Goal: Task Accomplishment & Management: Use online tool/utility

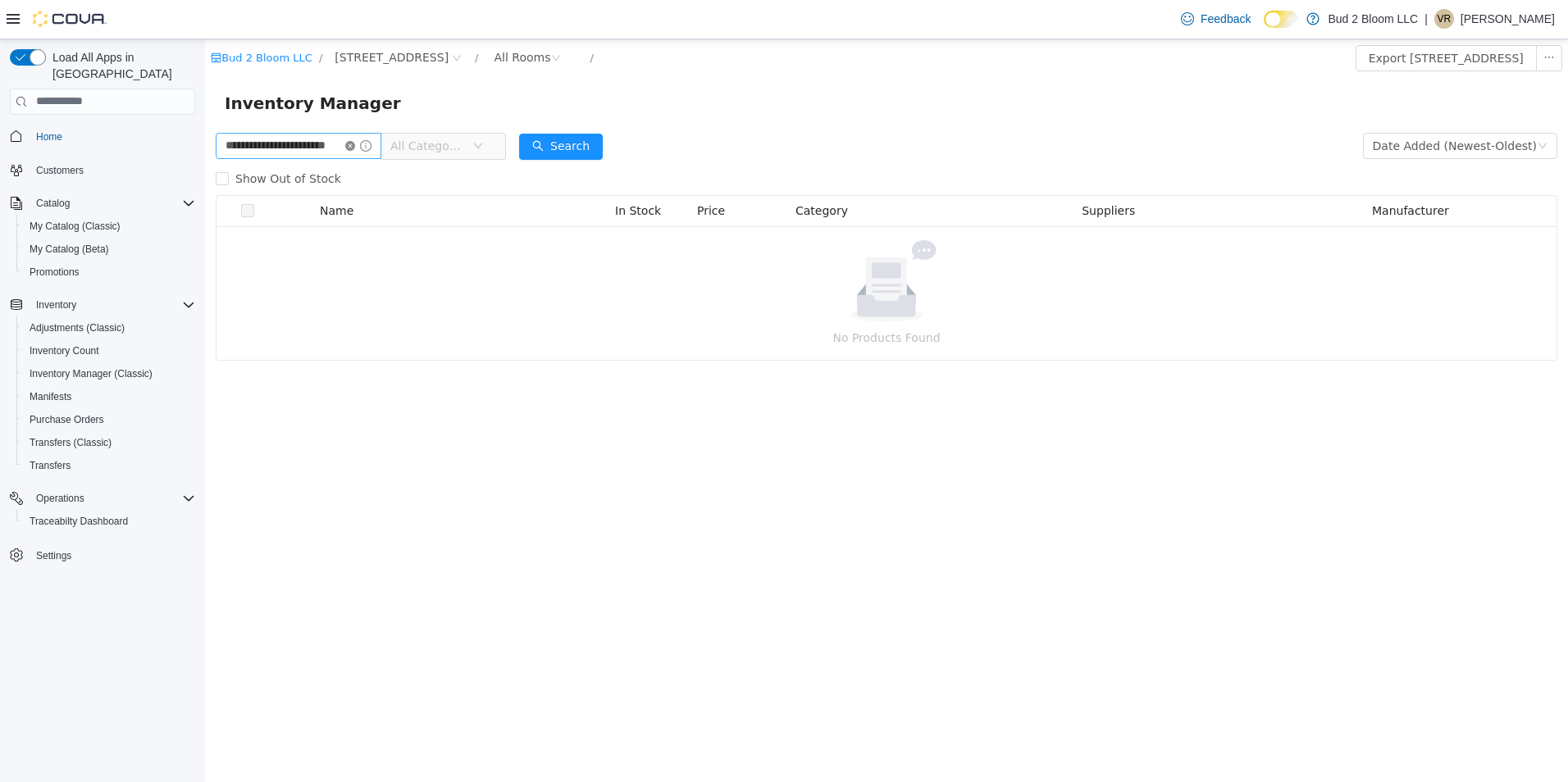
click at [355, 143] on icon "icon: close-circle" at bounding box center [350, 145] width 10 height 10
click at [331, 146] on input "text" at bounding box center [290, 146] width 150 height 26
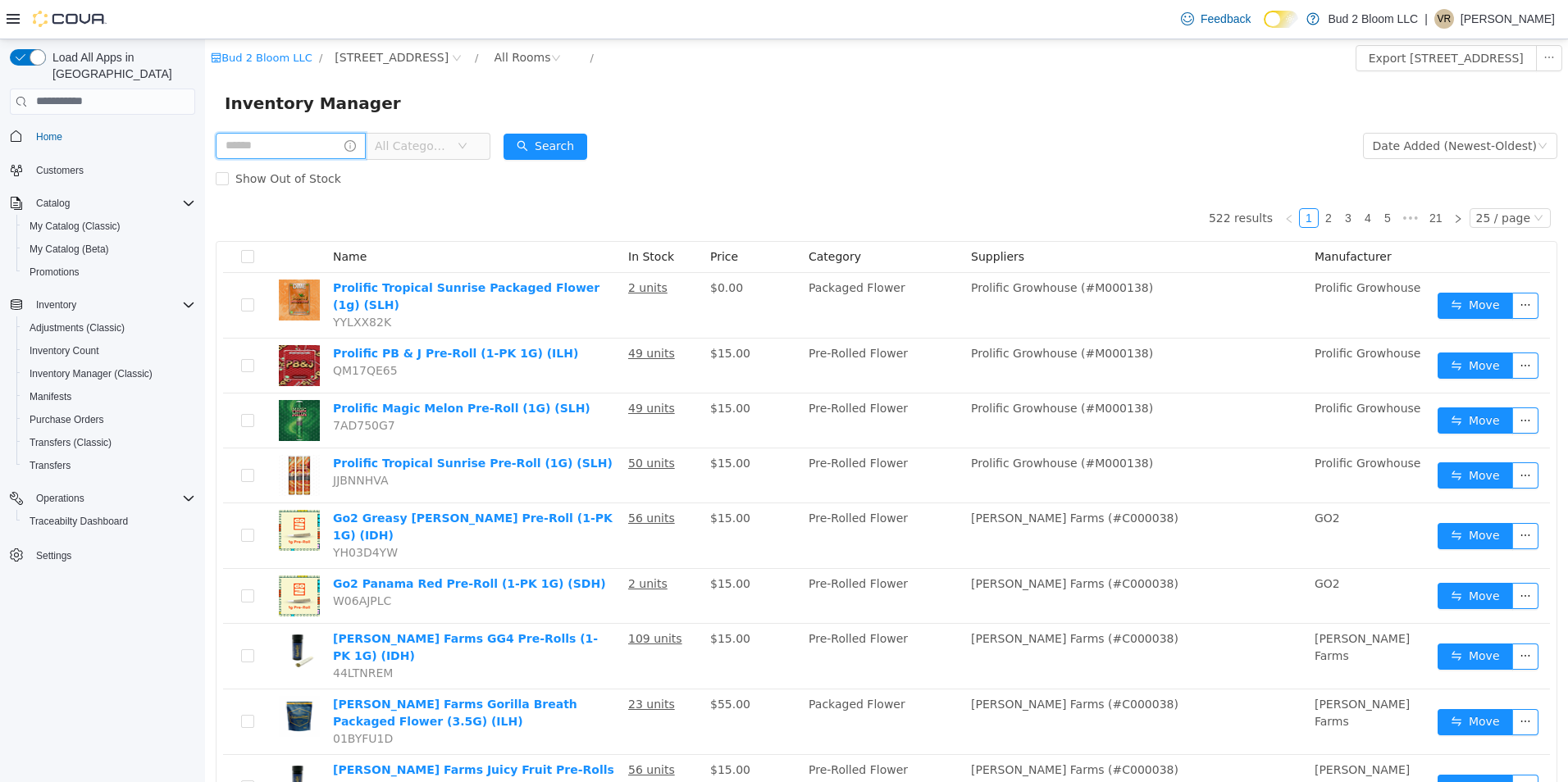
click at [328, 143] on input "text" at bounding box center [290, 146] width 150 height 26
type input "**********"
click at [569, 137] on button "Search" at bounding box center [575, 146] width 84 height 26
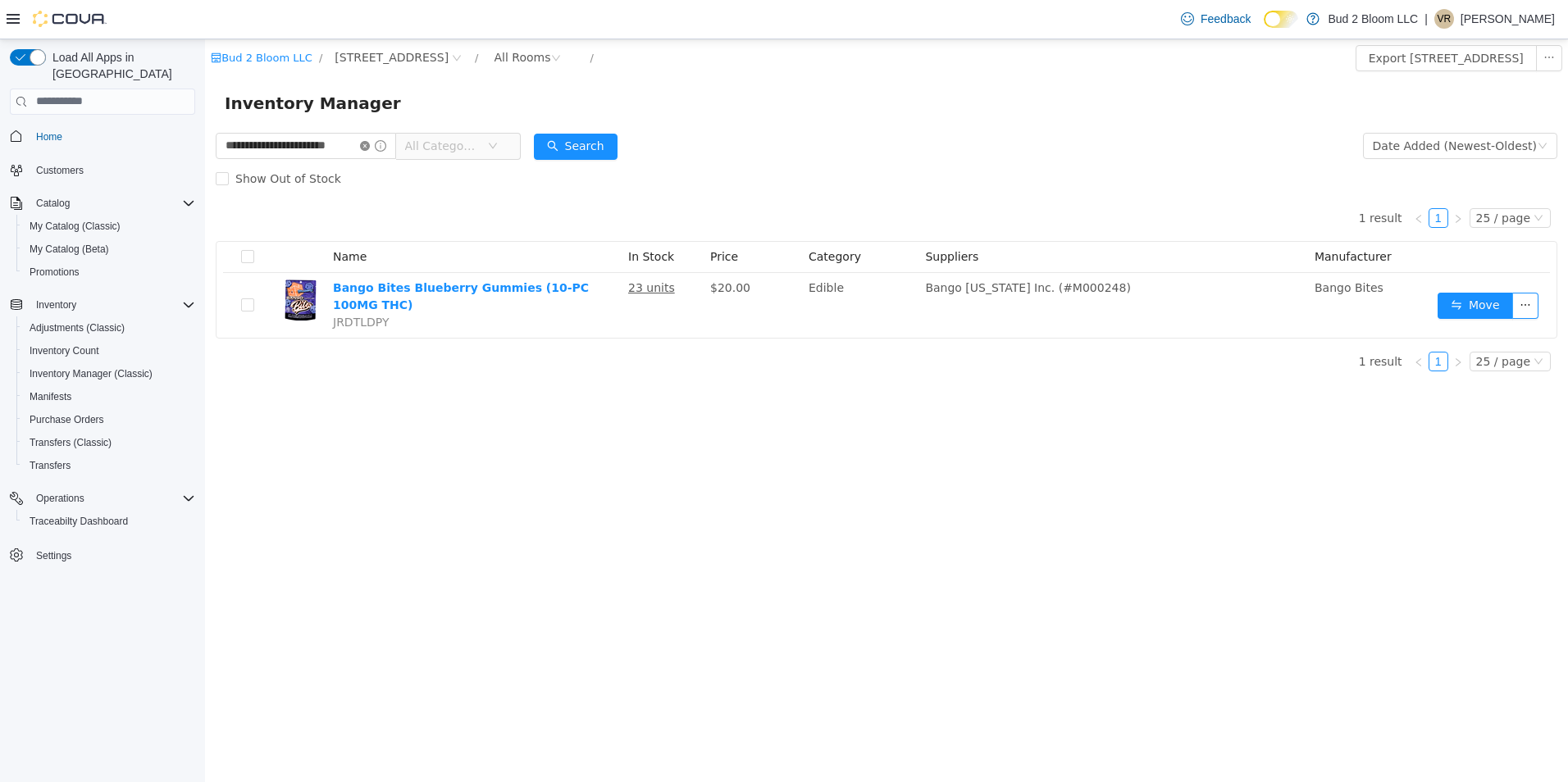
click at [366, 145] on icon "icon: close-circle" at bounding box center [365, 145] width 10 height 10
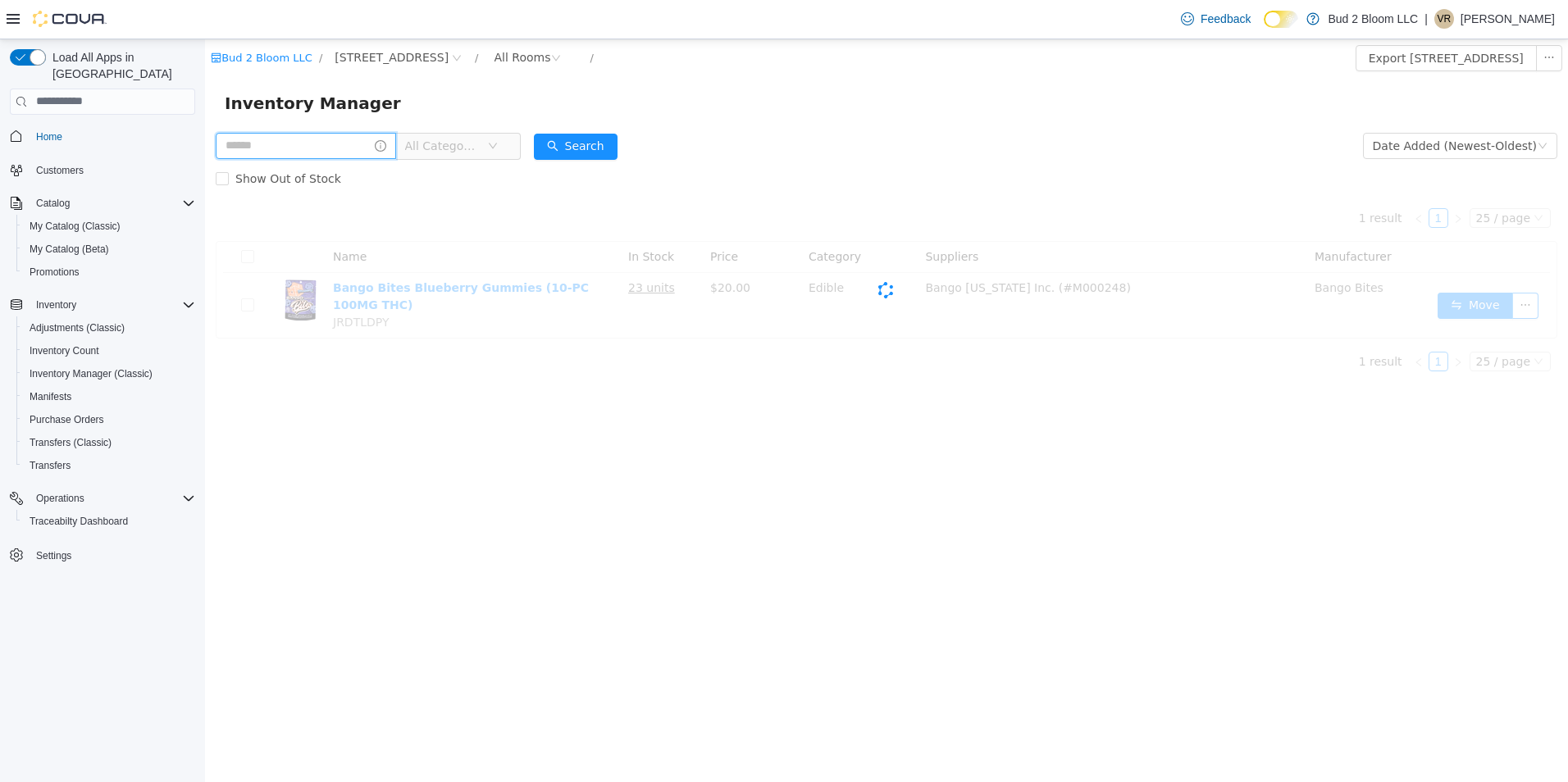
click at [304, 143] on input "text" at bounding box center [306, 146] width 180 height 26
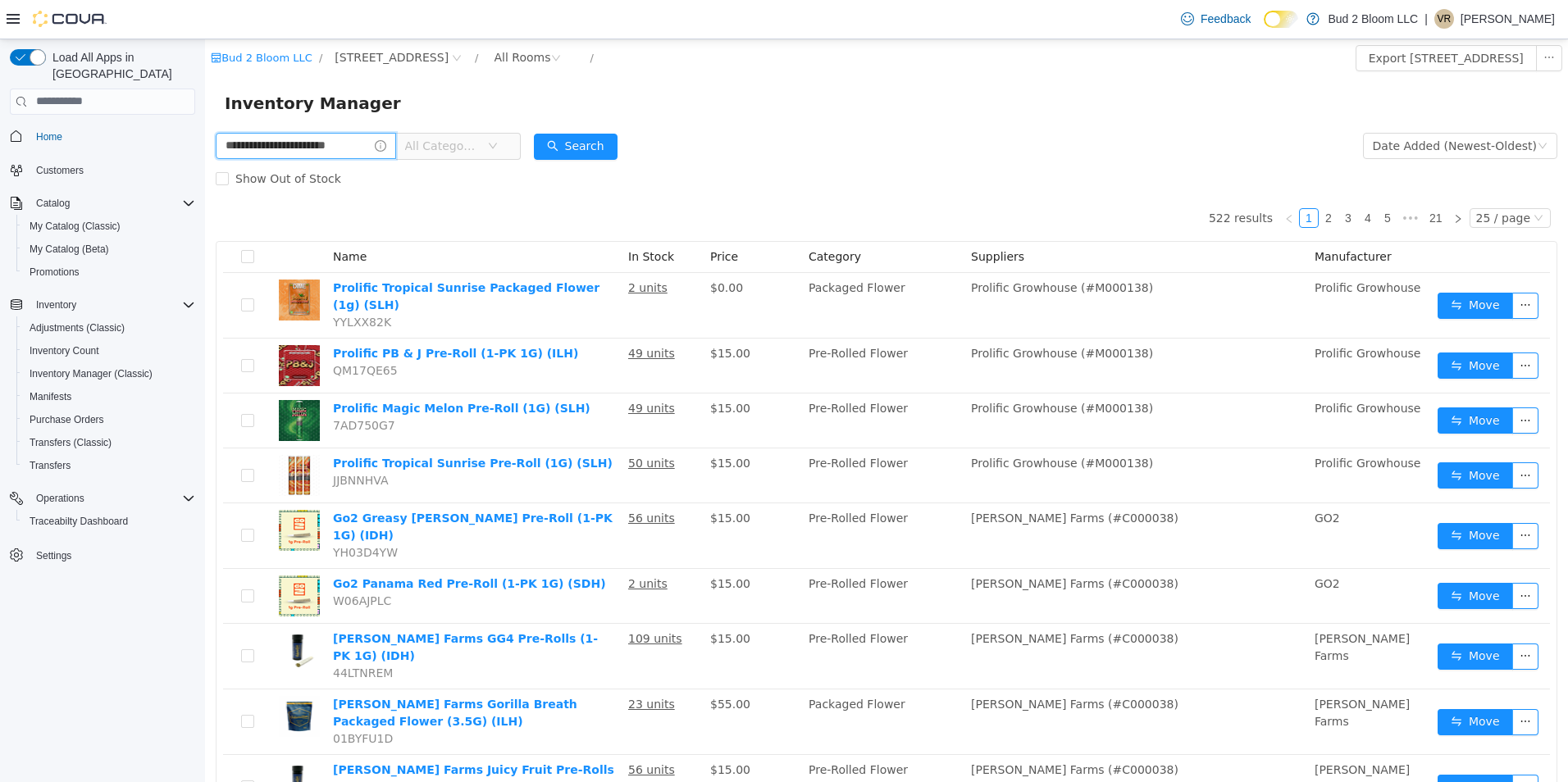
scroll to position [0, 20]
type input "**********"
click at [574, 144] on button "Search" at bounding box center [575, 146] width 84 height 26
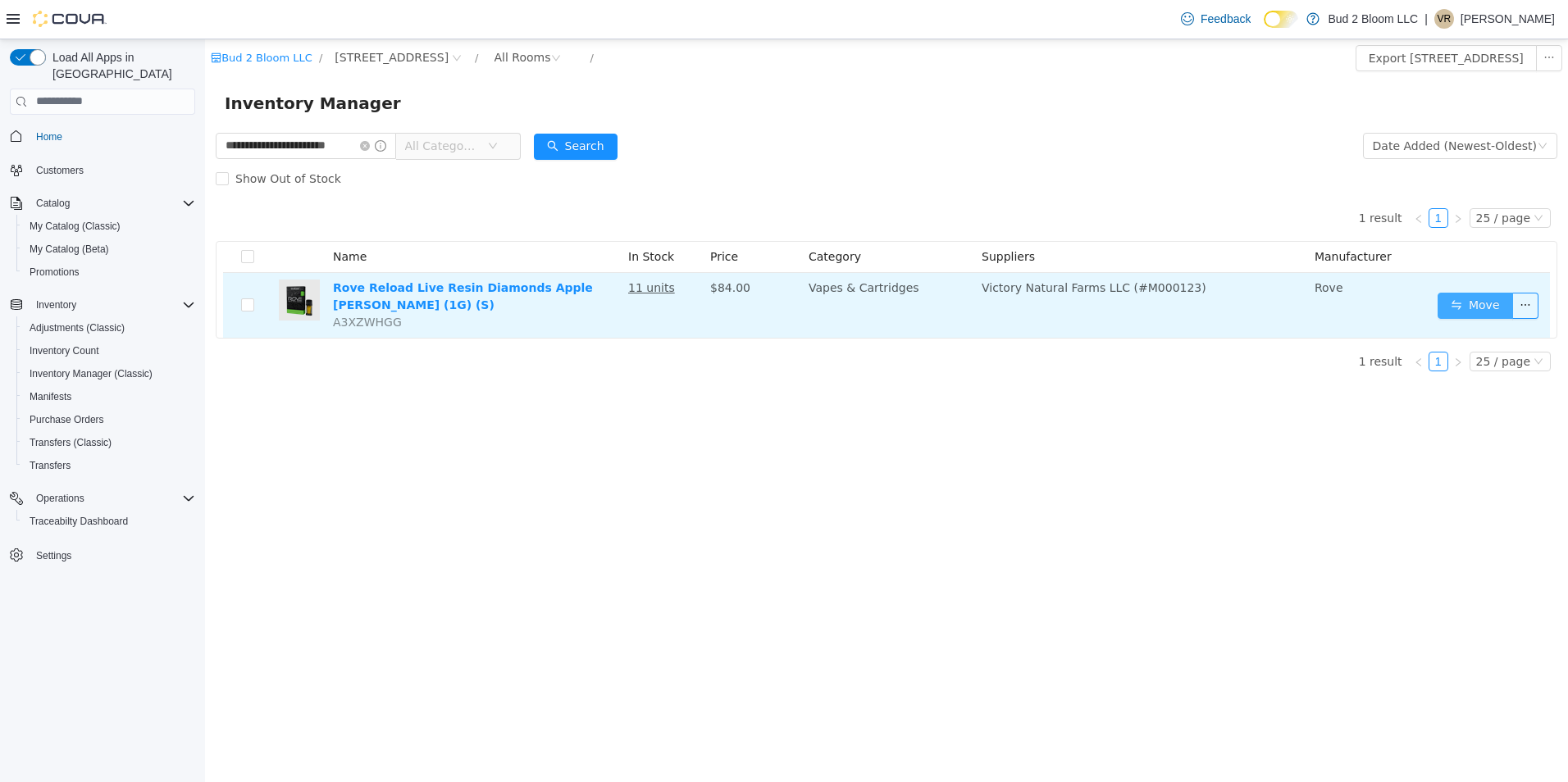
click at [1474, 297] on button "Move" at bounding box center [1474, 305] width 75 height 26
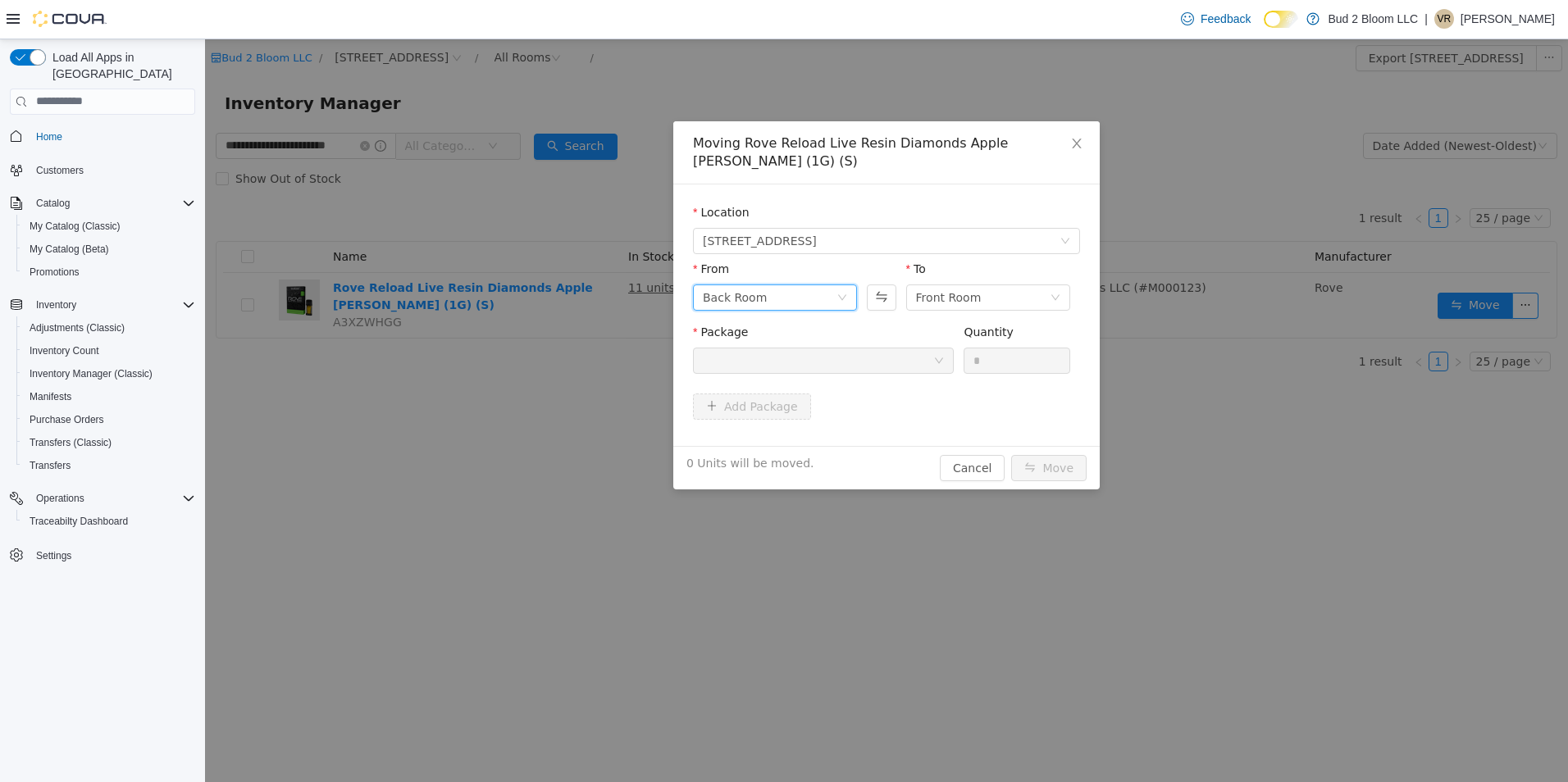
click at [772, 293] on div "Back Room" at bounding box center [770, 297] width 134 height 25
drag, startPoint x: 743, startPoint y: 410, endPoint x: 798, endPoint y: 393, distance: 57.6
click at [745, 410] on li "SAMPLES" at bounding box center [774, 409] width 164 height 26
click at [881, 354] on div at bounding box center [818, 360] width 230 height 25
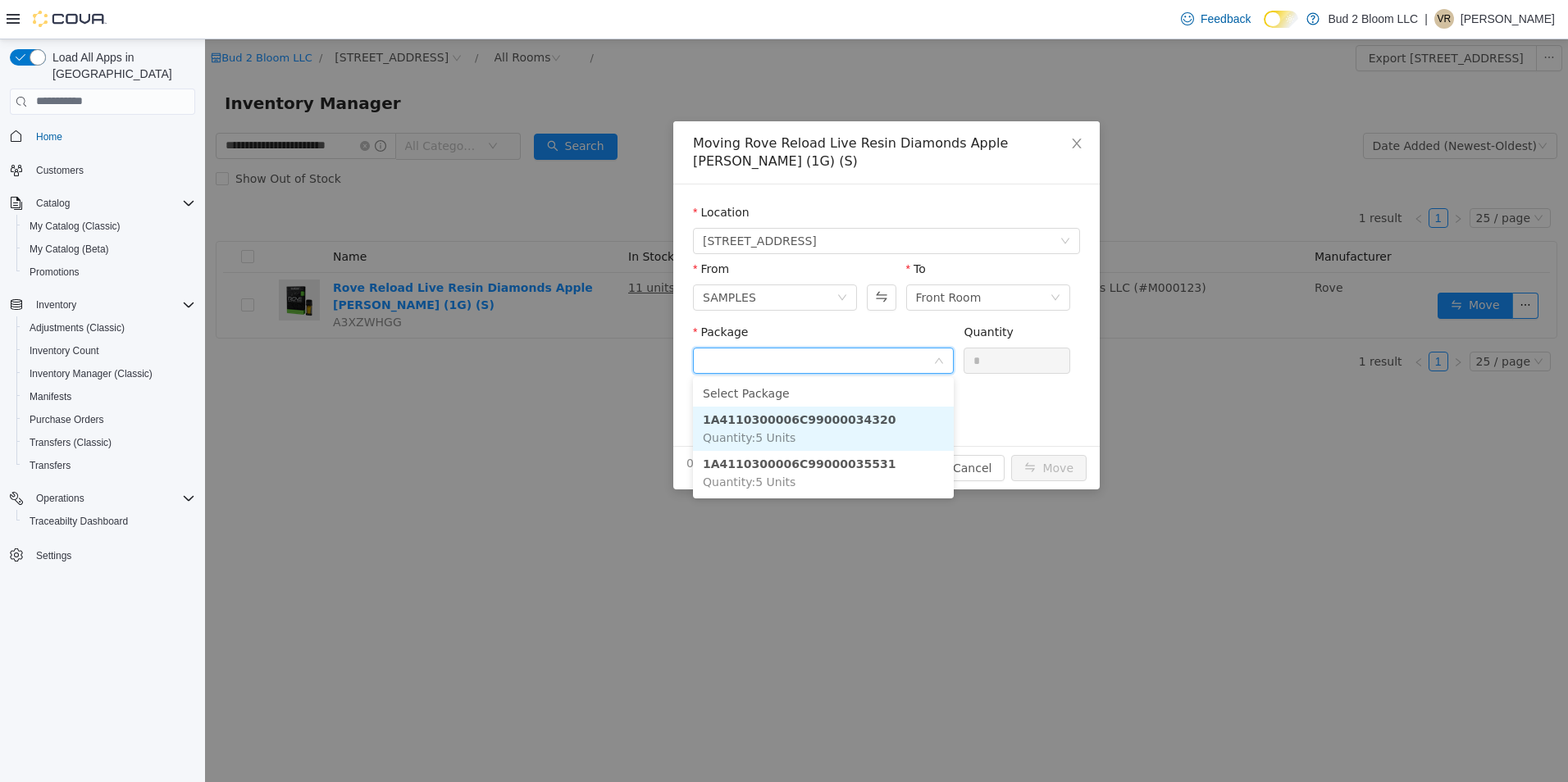
click at [832, 416] on strong "1A4110300006C99000034320" at bounding box center [798, 419] width 193 height 13
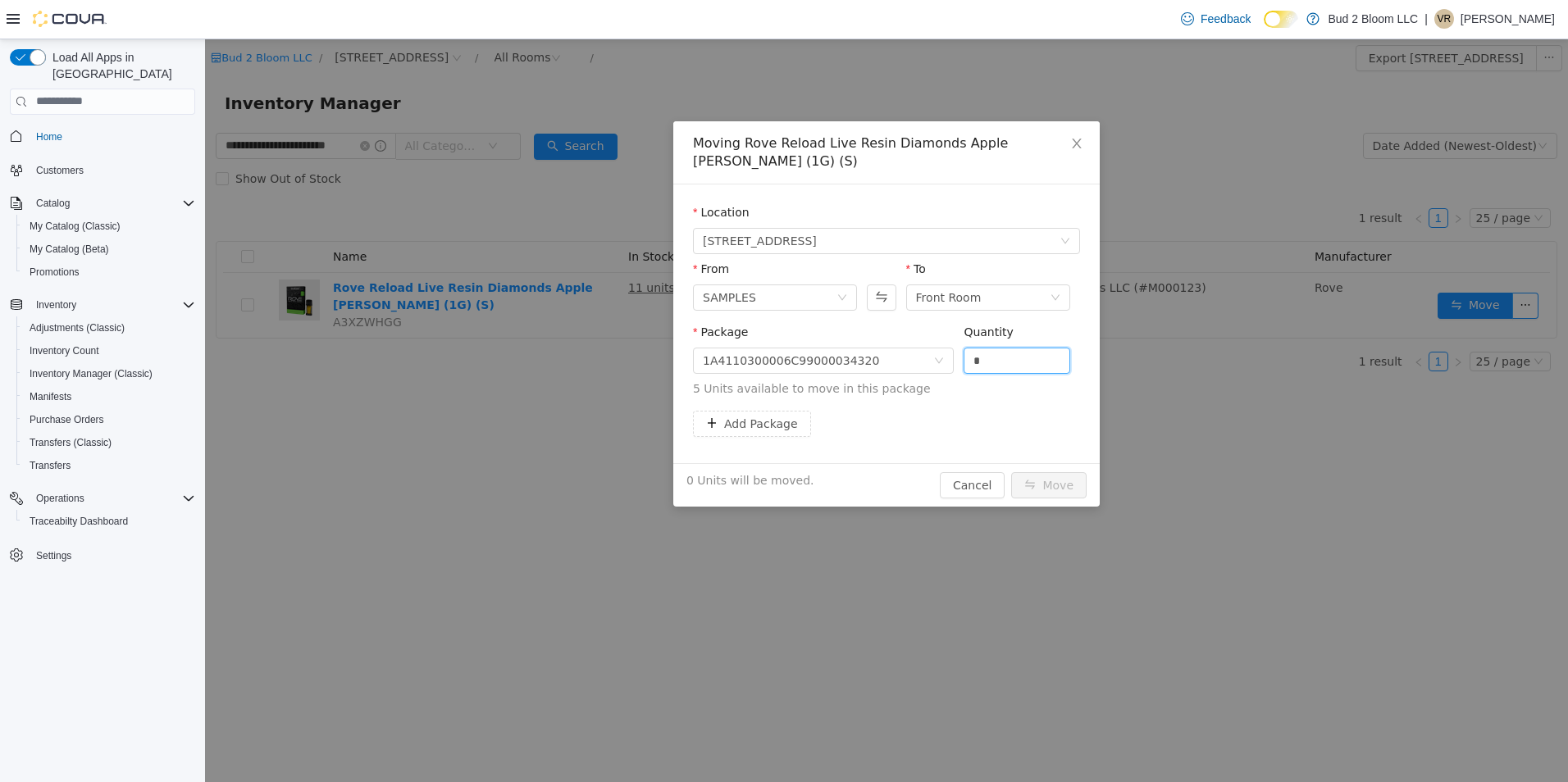
drag, startPoint x: 985, startPoint y: 351, endPoint x: 907, endPoint y: 343, distance: 78.4
click at [907, 343] on span "Package 1A4110300006C99000034320 Quantity * 5 Units available to move in this p…" at bounding box center [886, 360] width 387 height 72
type input "*"
click at [1011, 472] on button "Move" at bounding box center [1048, 485] width 75 height 26
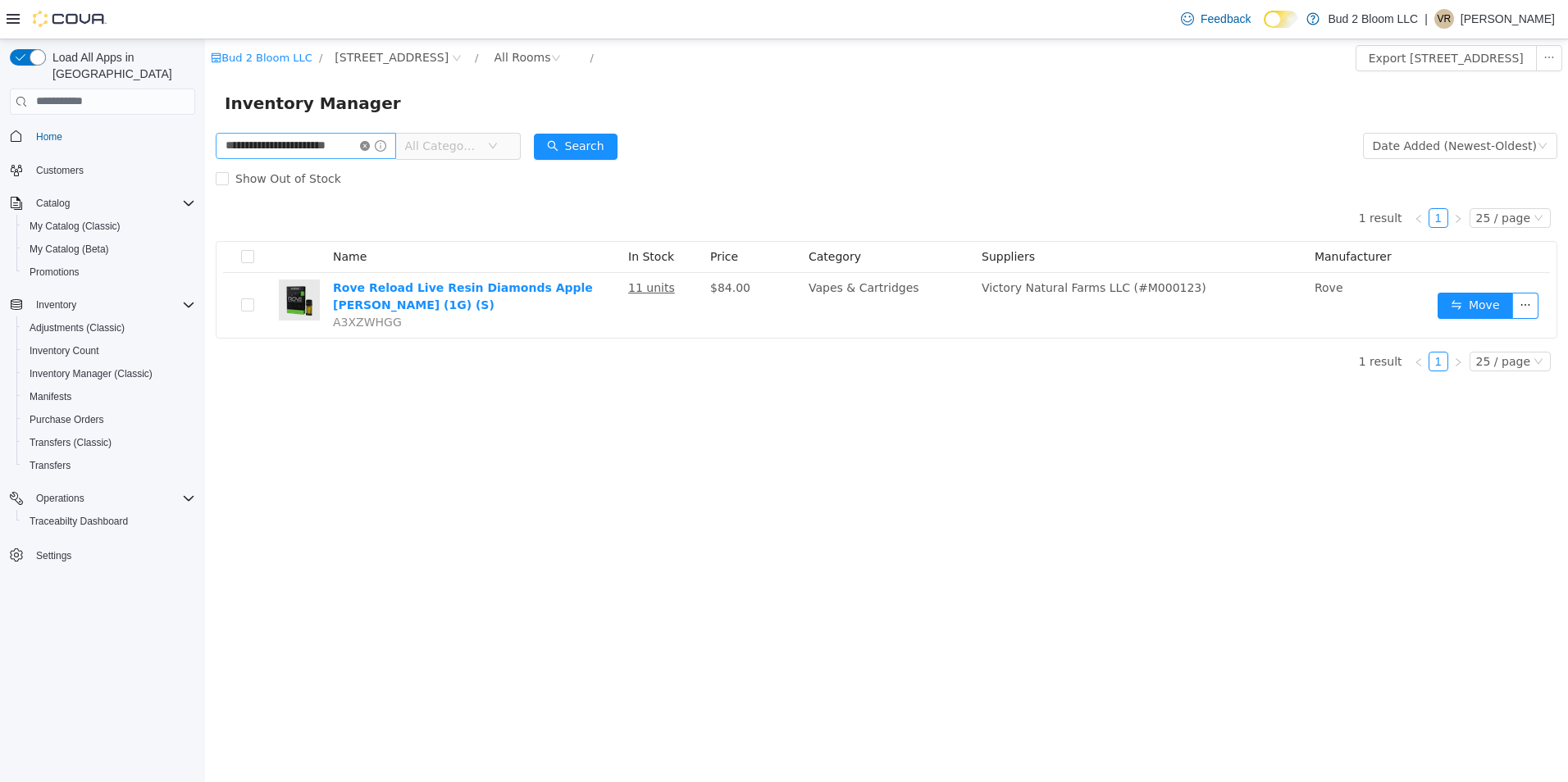
click at [363, 142] on icon "icon: close-circle" at bounding box center [365, 145] width 10 height 10
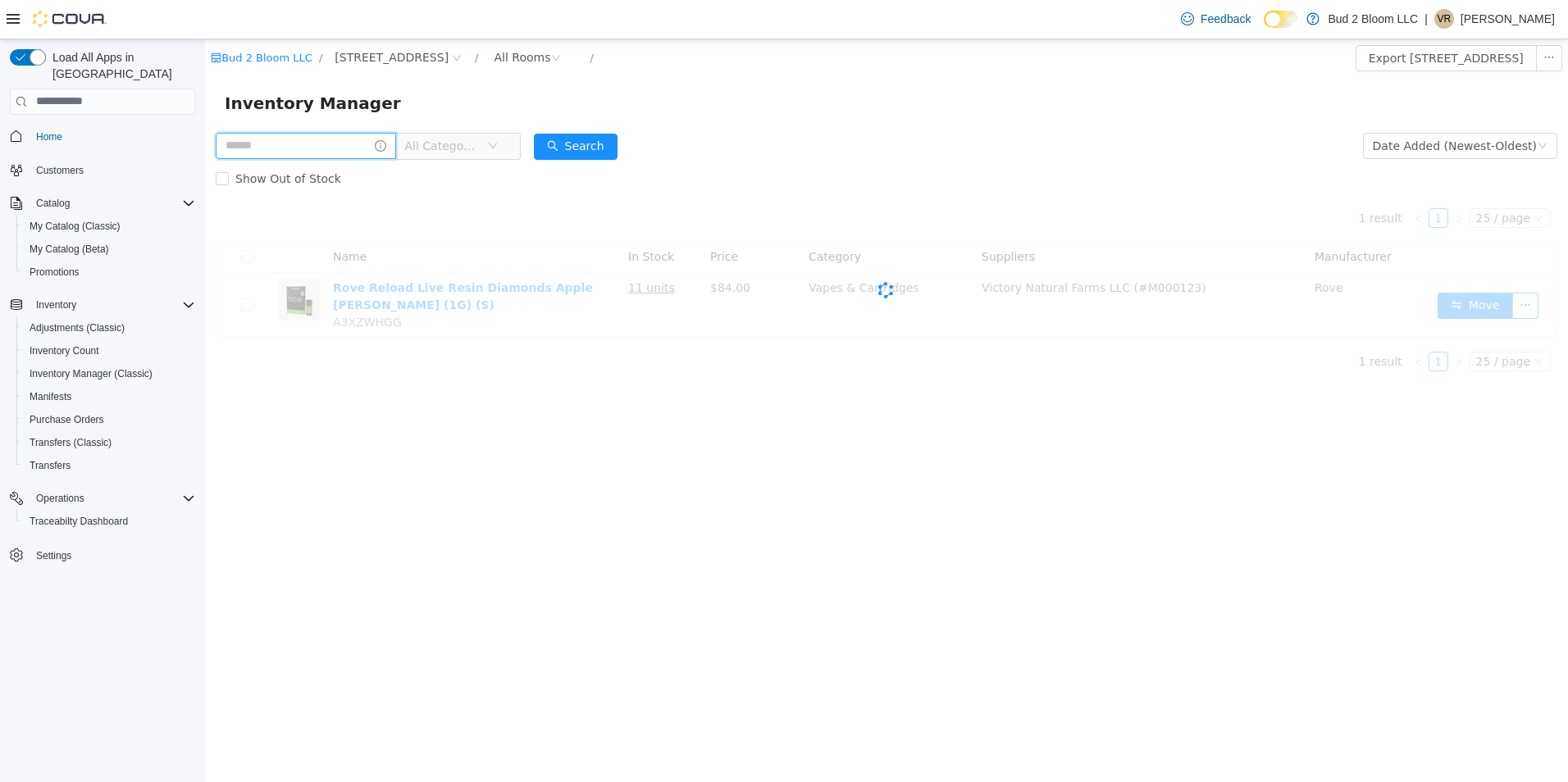
click at [343, 154] on input "text" at bounding box center [306, 146] width 180 height 26
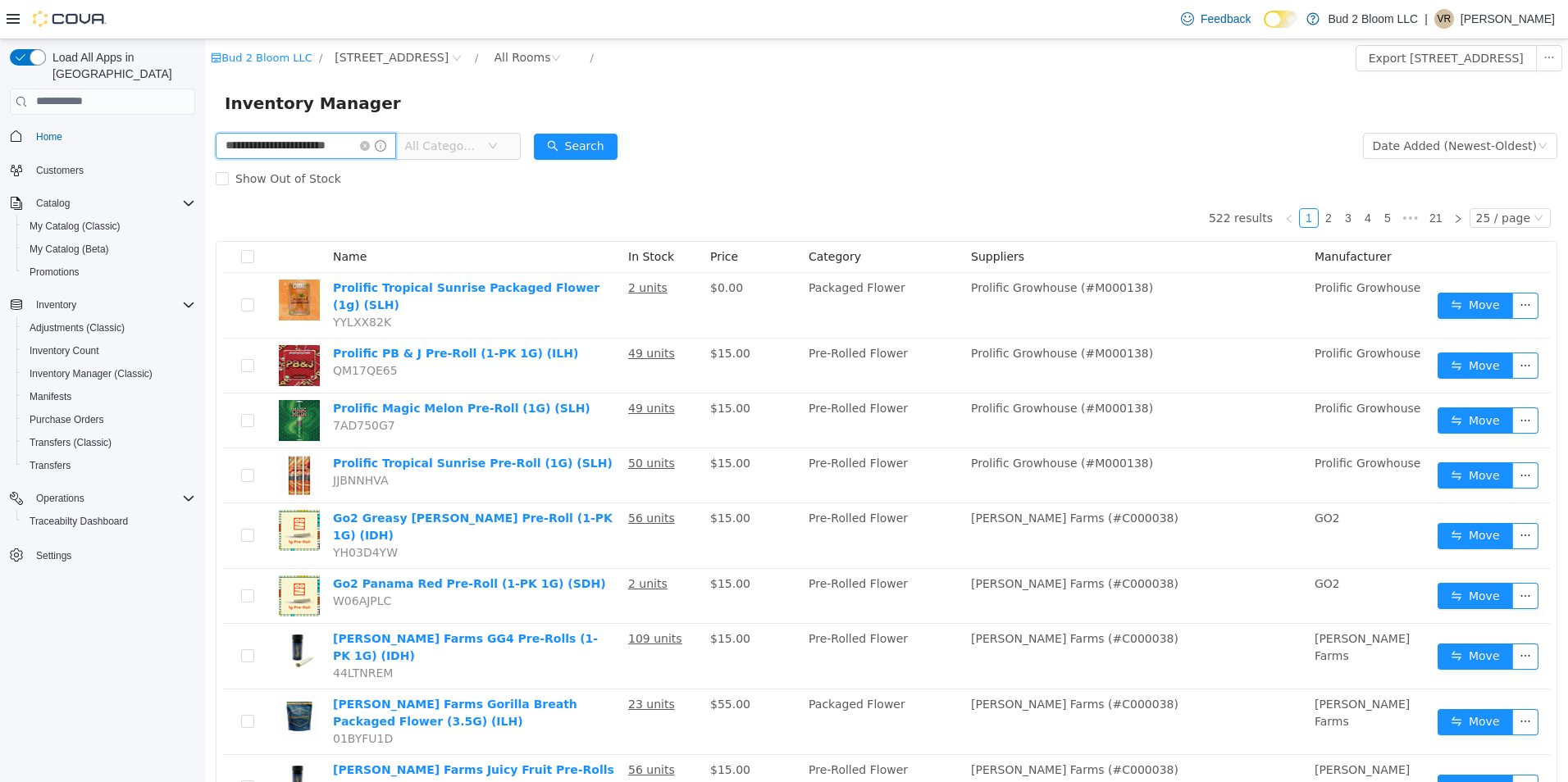
scroll to position [0, 20]
type input "**********"
click at [574, 142] on button "Search" at bounding box center [575, 146] width 84 height 26
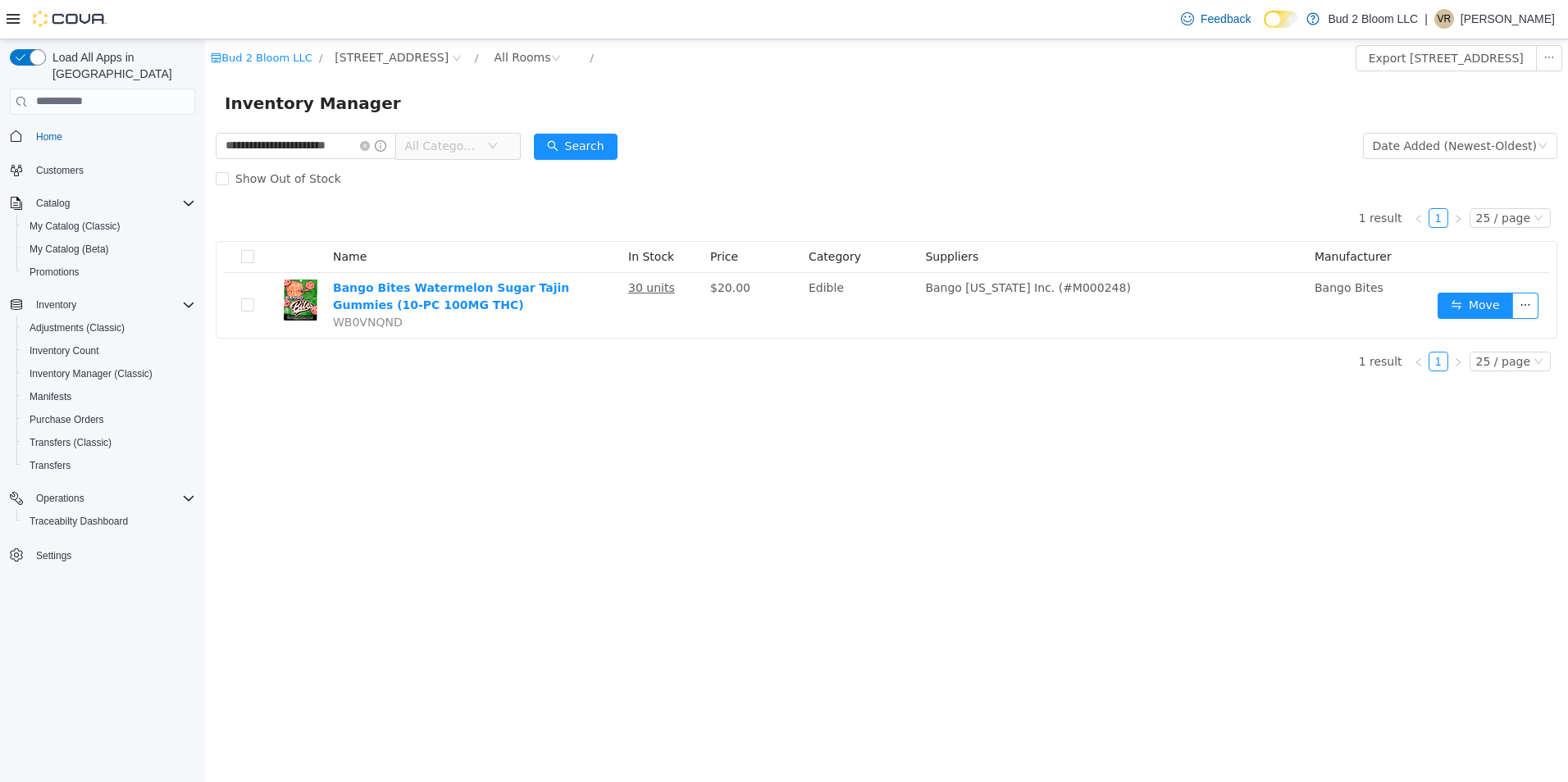
click at [948, 151] on form "**********" at bounding box center [886, 161] width 1341 height 65
